Goal: Transaction & Acquisition: Purchase product/service

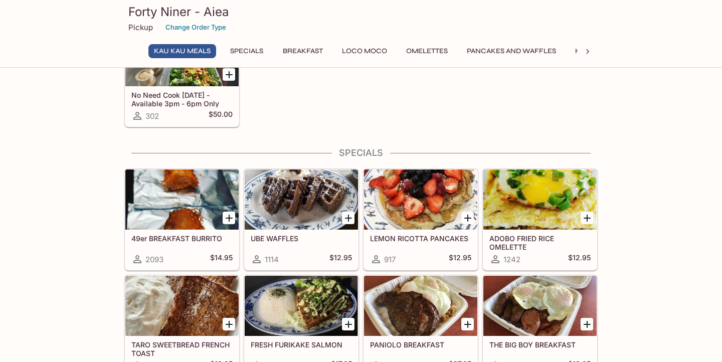
scroll to position [137, 0]
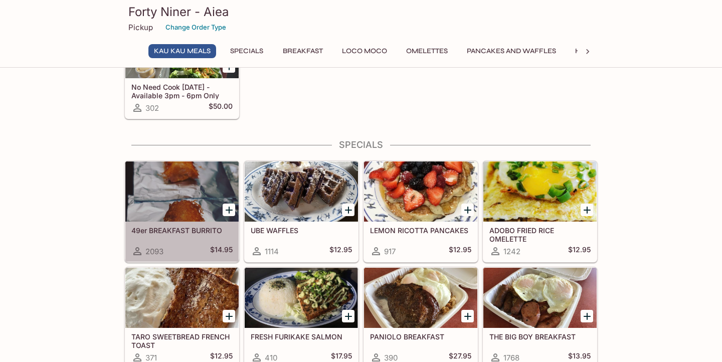
click at [181, 204] on div at bounding box center [181, 191] width 113 height 60
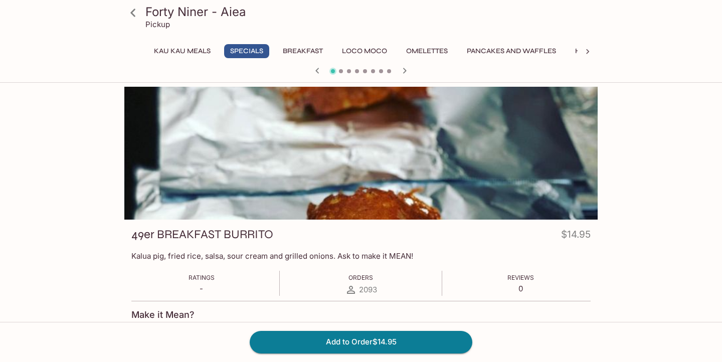
click at [399, 66] on icon "button" at bounding box center [404, 71] width 12 height 12
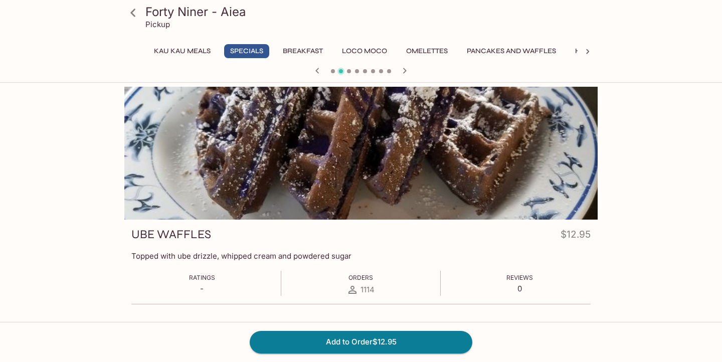
click at [402, 69] on icon "button" at bounding box center [404, 71] width 12 height 12
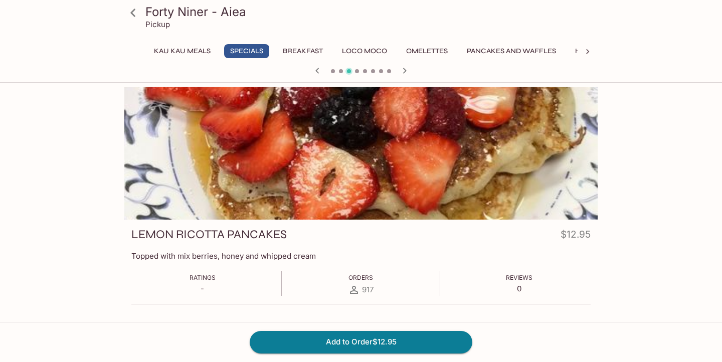
click at [402, 69] on icon "button" at bounding box center [404, 71] width 12 height 12
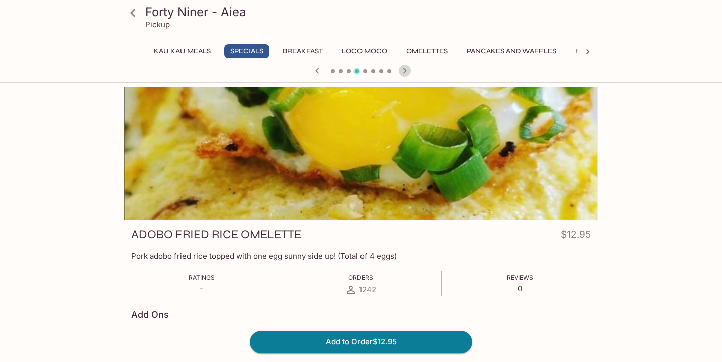
click at [402, 69] on icon "button" at bounding box center [404, 71] width 12 height 12
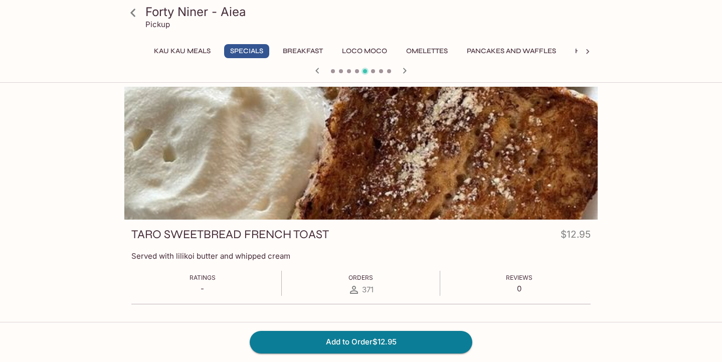
click at [402, 69] on icon "button" at bounding box center [404, 71] width 12 height 12
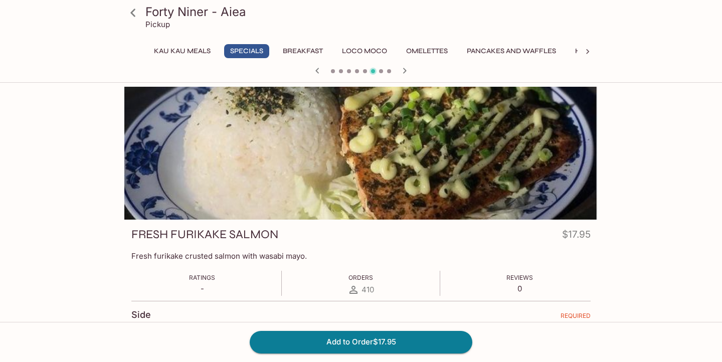
click at [402, 69] on icon "button" at bounding box center [404, 71] width 12 height 12
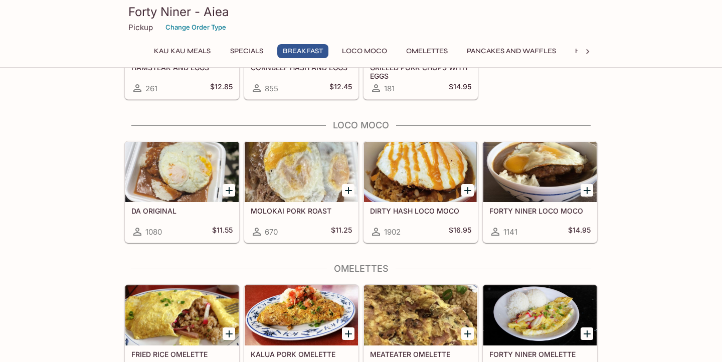
scroll to position [763, 0]
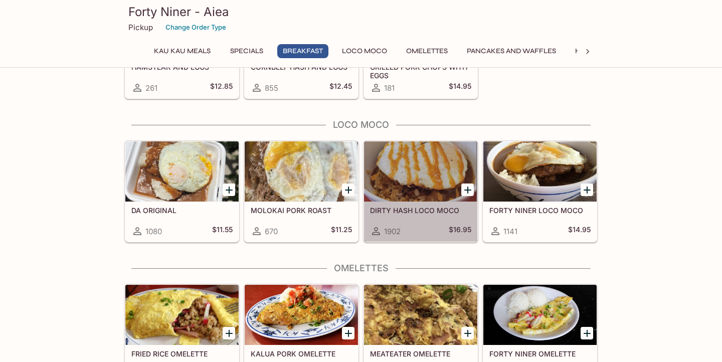
click at [411, 171] on div at bounding box center [420, 171] width 113 height 60
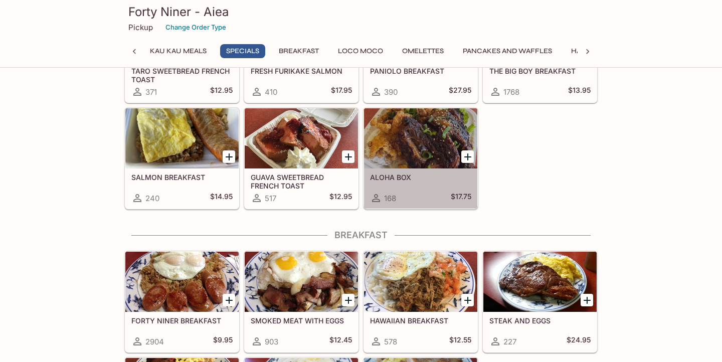
click at [404, 143] on div at bounding box center [420, 138] width 113 height 60
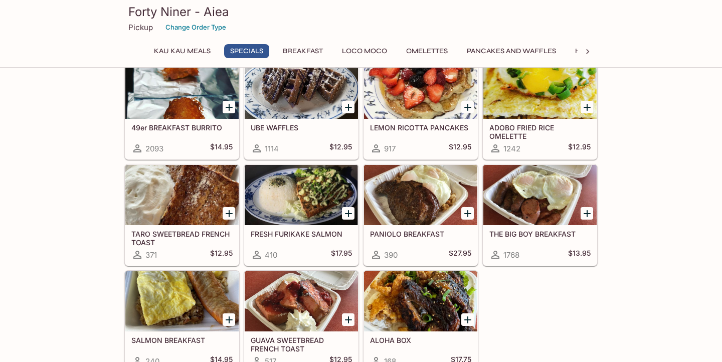
click at [521, 197] on div at bounding box center [539, 195] width 113 height 60
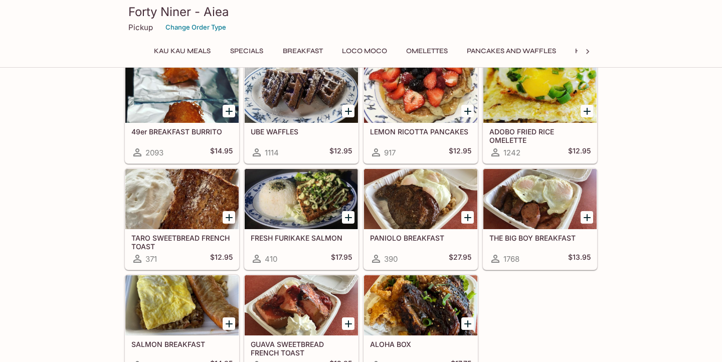
click at [425, 201] on div at bounding box center [420, 199] width 113 height 60
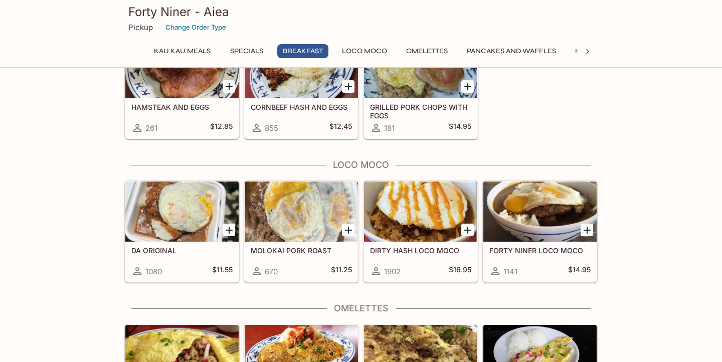
scroll to position [725, 0]
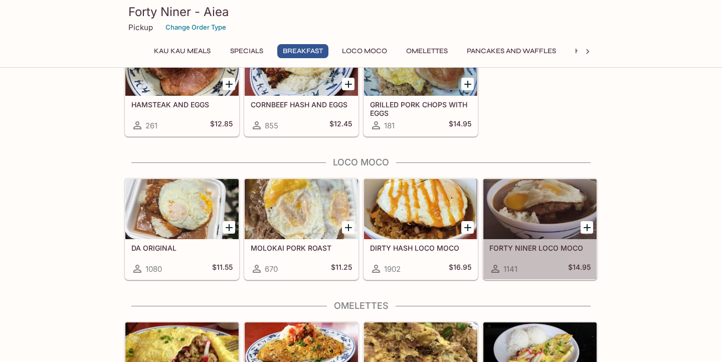
click at [520, 230] on div at bounding box center [539, 209] width 113 height 60
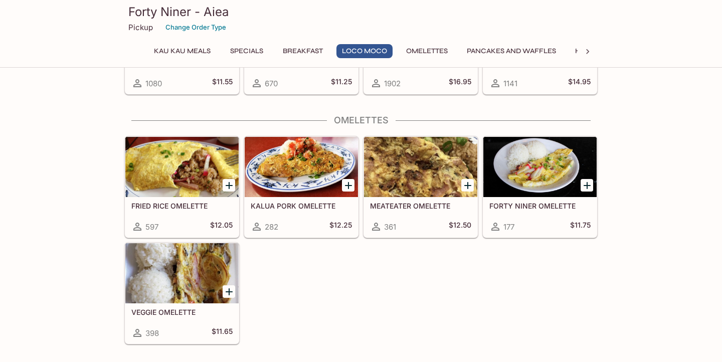
scroll to position [927, 0]
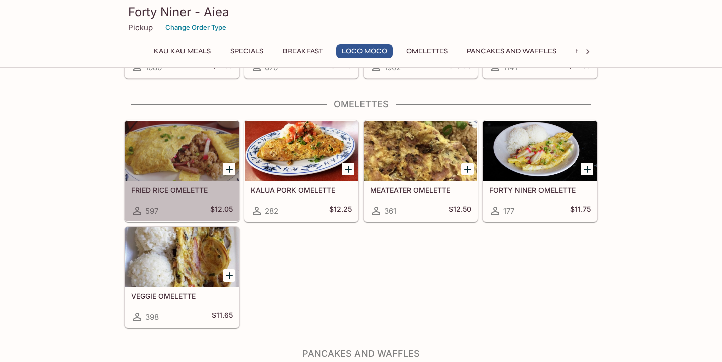
click at [182, 152] on div at bounding box center [181, 151] width 113 height 60
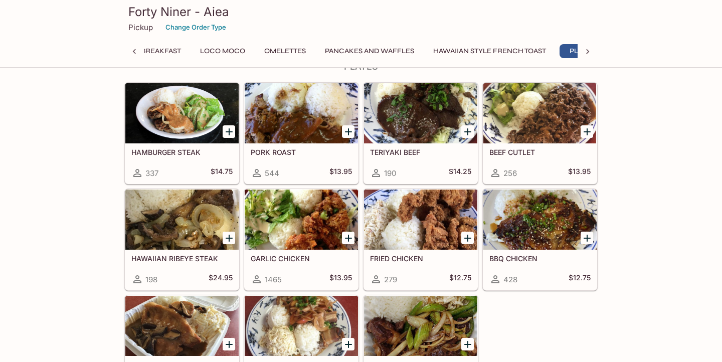
scroll to position [0, 173]
